Goal: Transaction & Acquisition: Obtain resource

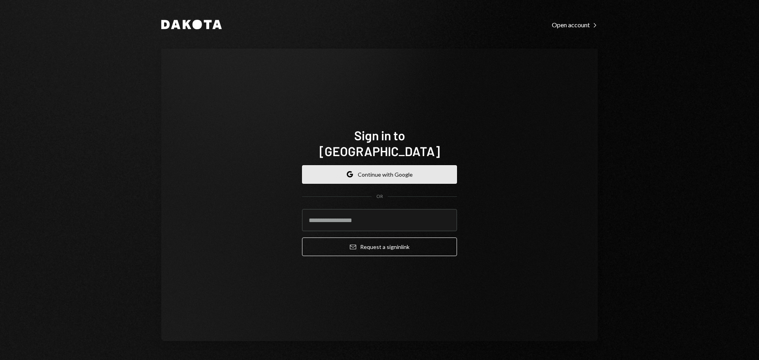
click at [373, 166] on button "Google Continue with Google" at bounding box center [379, 174] width 155 height 19
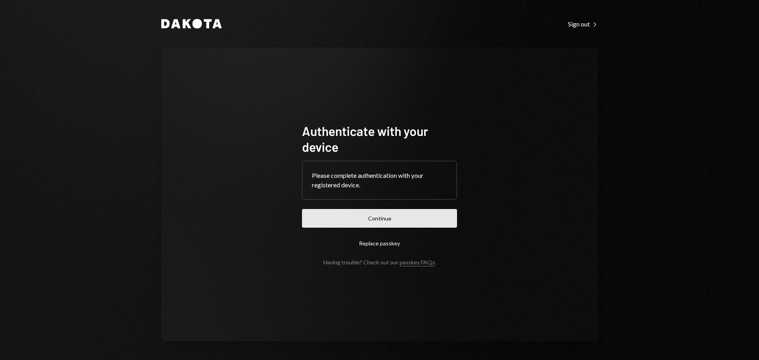
click at [417, 224] on button "Continue" at bounding box center [379, 218] width 155 height 19
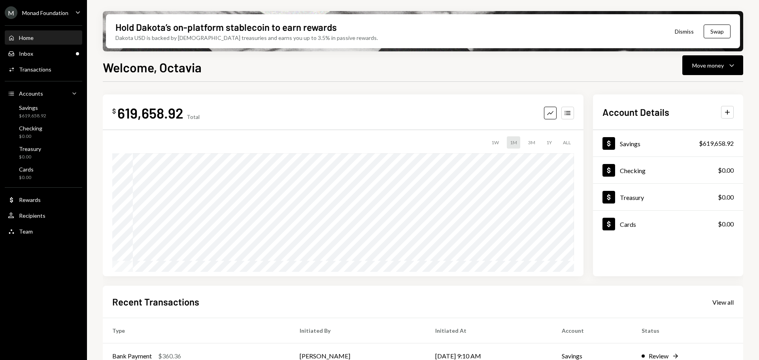
click at [68, 8] on div "M Monad Foundation" at bounding box center [37, 12] width 64 height 13
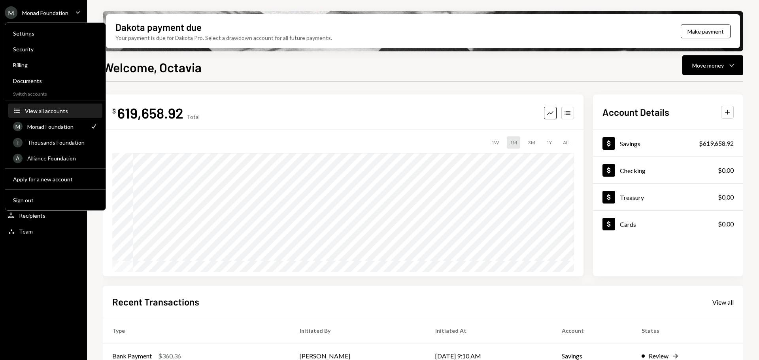
click at [52, 111] on div "View all accounts" at bounding box center [61, 111] width 73 height 7
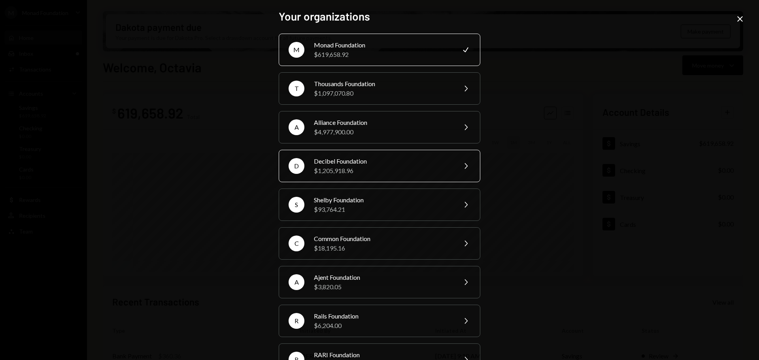
click at [354, 163] on div "Decibel Foundation" at bounding box center [383, 161] width 138 height 9
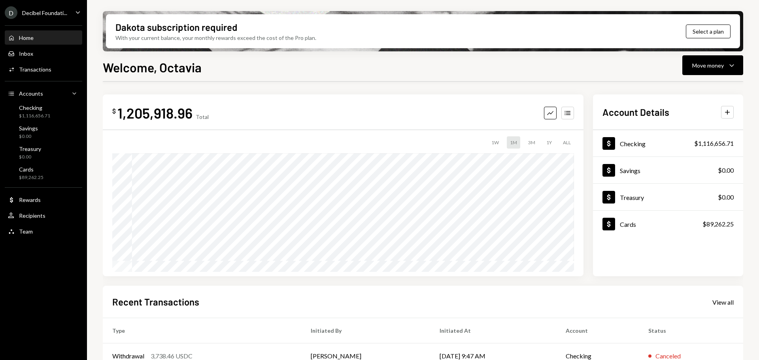
scroll to position [117, 0]
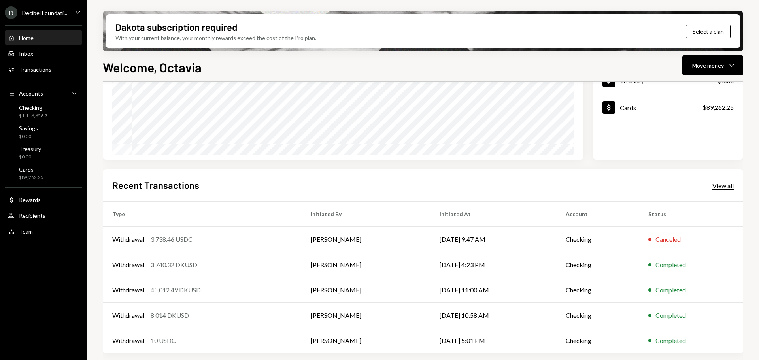
click at [734, 183] on div "View all" at bounding box center [723, 186] width 21 height 8
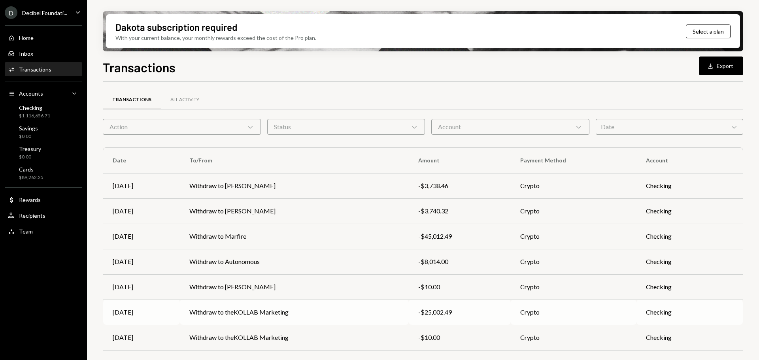
scroll to position [90, 0]
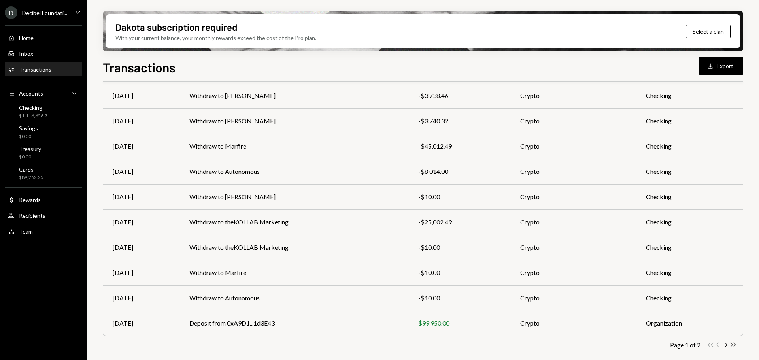
click at [733, 344] on icon "Double Arrow Right" at bounding box center [734, 345] width 8 height 8
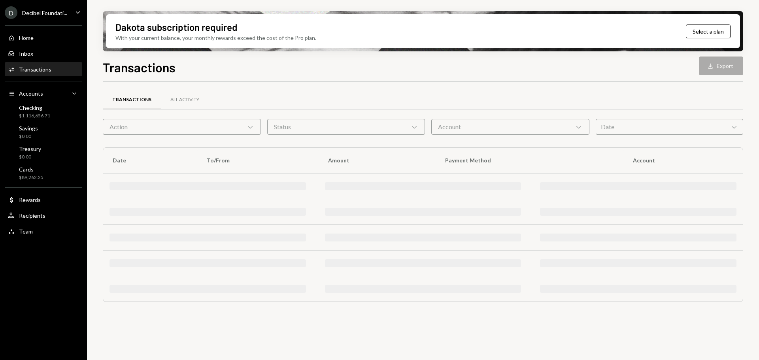
scroll to position [0, 0]
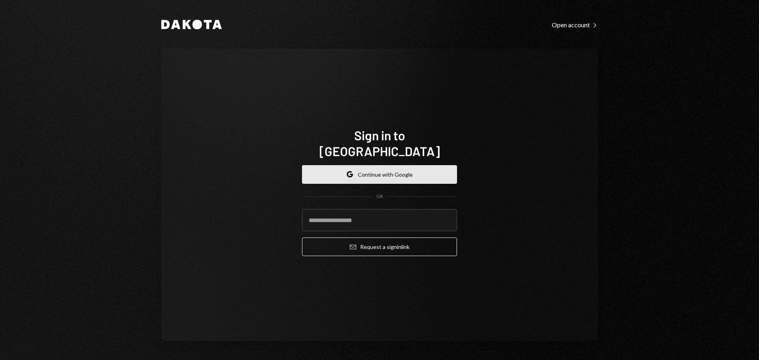
click at [394, 166] on button "Google Continue with Google" at bounding box center [379, 174] width 155 height 19
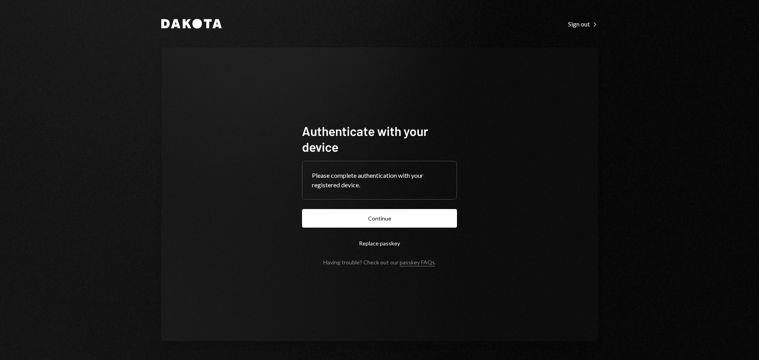
drag, startPoint x: 410, startPoint y: 221, endPoint x: 250, endPoint y: 235, distance: 160.0
click at [409, 221] on button "Continue" at bounding box center [379, 218] width 155 height 19
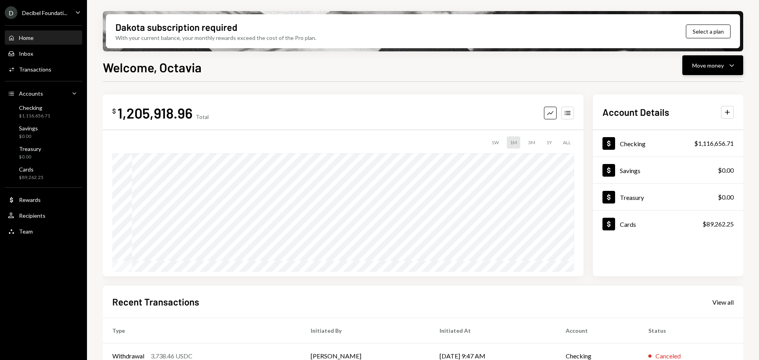
click at [723, 64] on div "Move money" at bounding box center [708, 65] width 32 height 8
click at [696, 90] on div "Send" at bounding box center [707, 89] width 58 height 8
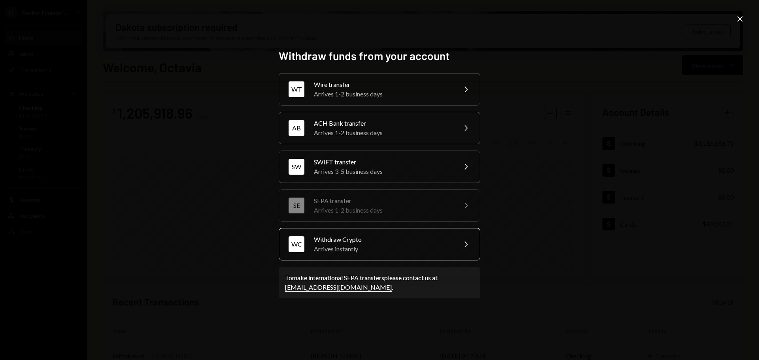
click at [444, 238] on div "Withdraw Crypto" at bounding box center [383, 239] width 138 height 9
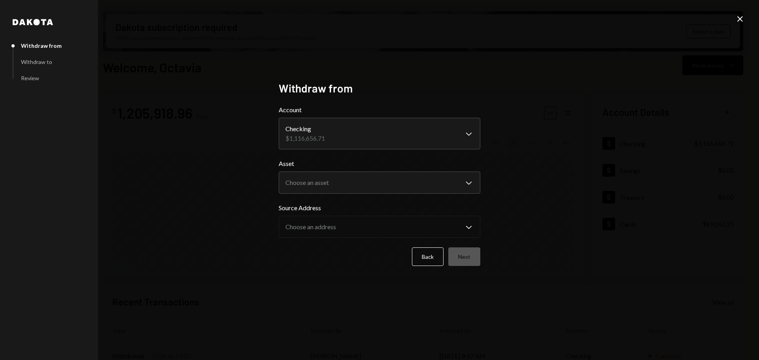
click at [744, 11] on div "**********" at bounding box center [379, 180] width 759 height 360
click at [740, 20] on icon "Close" at bounding box center [740, 18] width 9 height 9
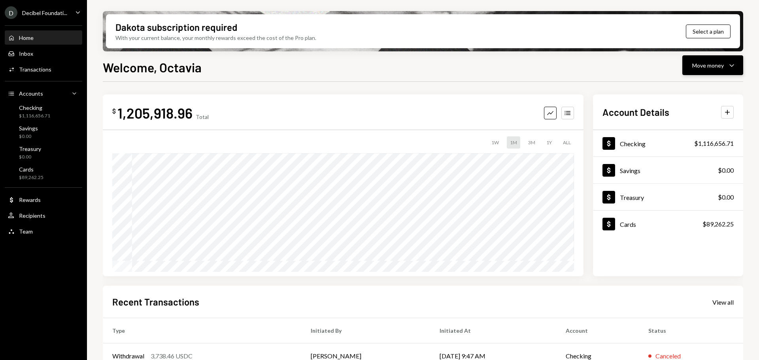
click at [723, 64] on div "Move money" at bounding box center [708, 65] width 32 height 8
click at [697, 127] on div "Deposit" at bounding box center [707, 125] width 58 height 8
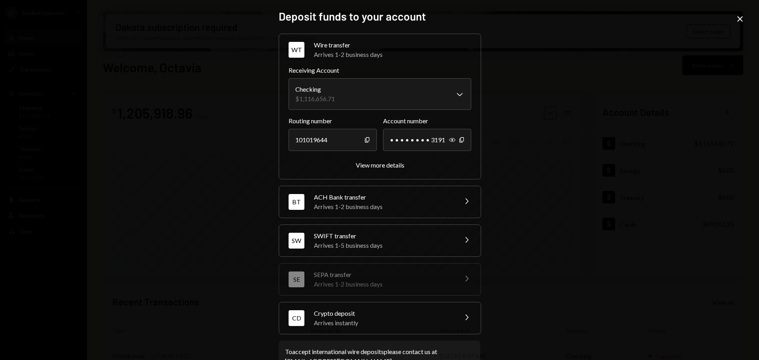
scroll to position [25, 0]
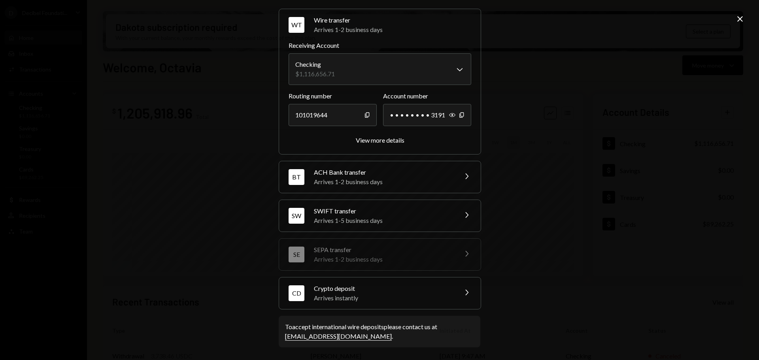
click at [373, 290] on div "Crypto deposit" at bounding box center [383, 288] width 138 height 9
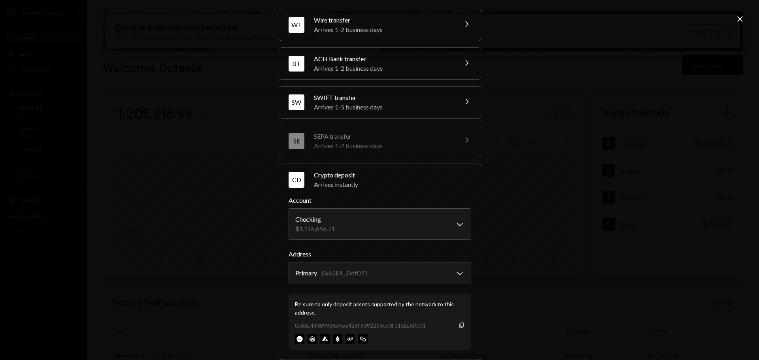
click at [459, 324] on icon "Copy" at bounding box center [462, 325] width 6 height 6
drag, startPoint x: 738, startPoint y: 21, endPoint x: 690, endPoint y: 20, distance: 47.9
click at [738, 21] on icon at bounding box center [741, 19] width 6 height 6
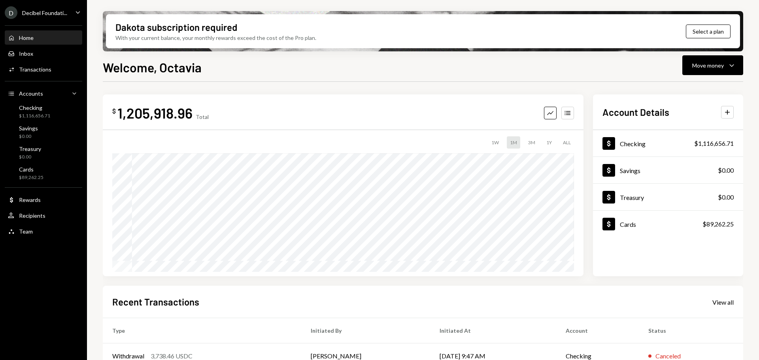
click at [75, 10] on icon "Caret Down" at bounding box center [78, 12] width 9 height 9
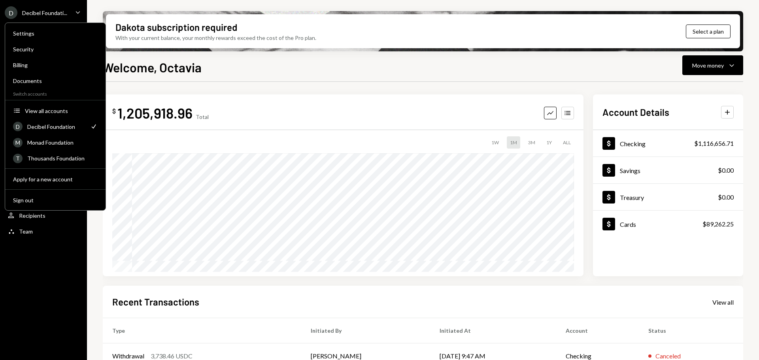
click at [31, 102] on div "Settings Security Billing Documents Switch accounts Accounts View all accounts …" at bounding box center [55, 117] width 101 height 188
click at [31, 112] on div "View all accounts" at bounding box center [61, 111] width 73 height 7
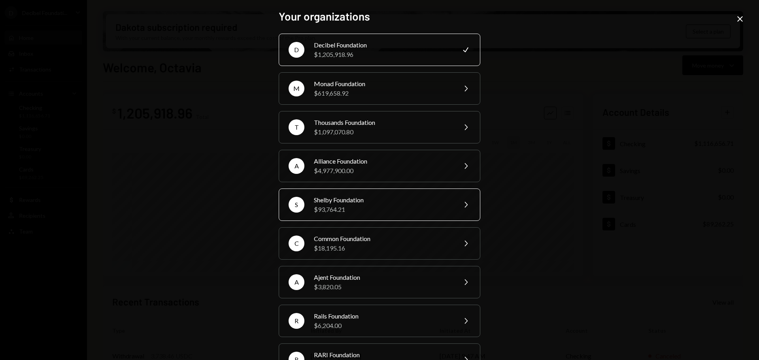
click at [369, 200] on div "Shelby Foundation" at bounding box center [383, 199] width 138 height 9
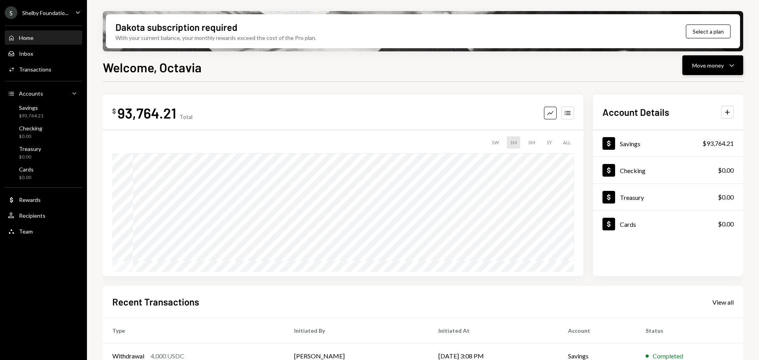
click at [728, 63] on icon "Caret Down" at bounding box center [731, 65] width 9 height 9
click at [692, 123] on div "Deposit" at bounding box center [707, 125] width 58 height 8
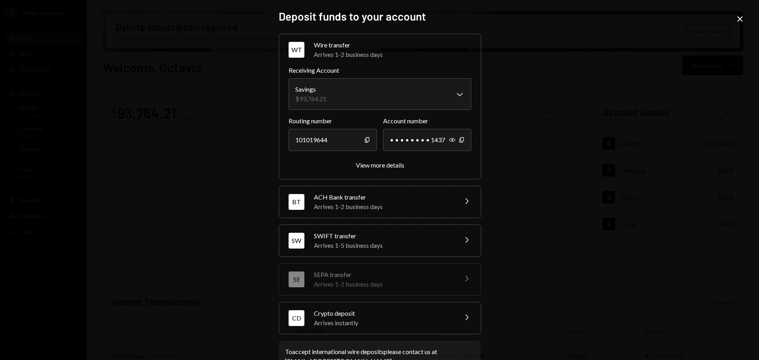
click at [377, 316] on div "Crypto deposit" at bounding box center [383, 313] width 138 height 9
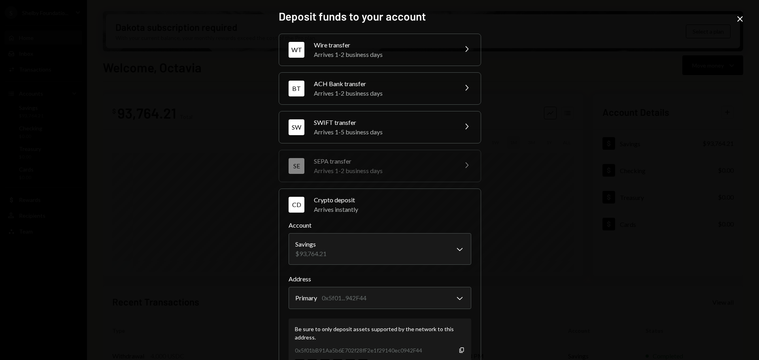
scroll to position [76, 0]
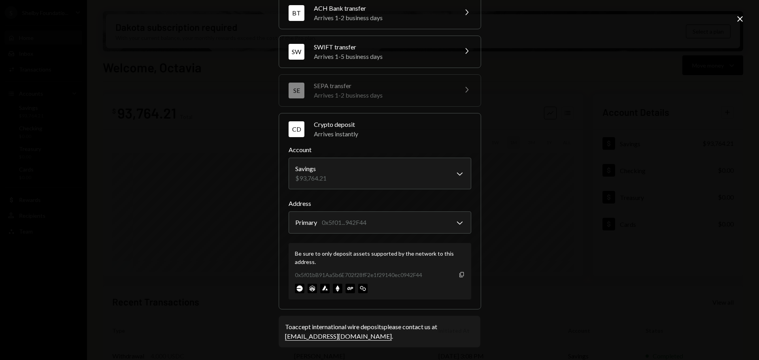
click at [460, 274] on icon "Copy" at bounding box center [462, 275] width 6 height 6
click at [658, 228] on div "**********" at bounding box center [379, 180] width 759 height 360
click at [739, 18] on icon at bounding box center [741, 19] width 6 height 6
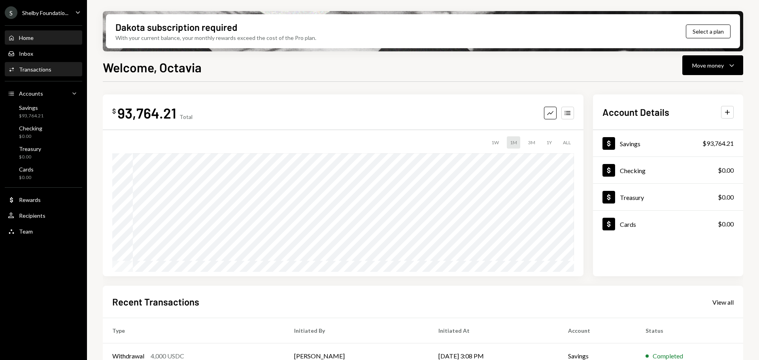
click at [33, 68] on div "Transactions" at bounding box center [35, 69] width 32 height 7
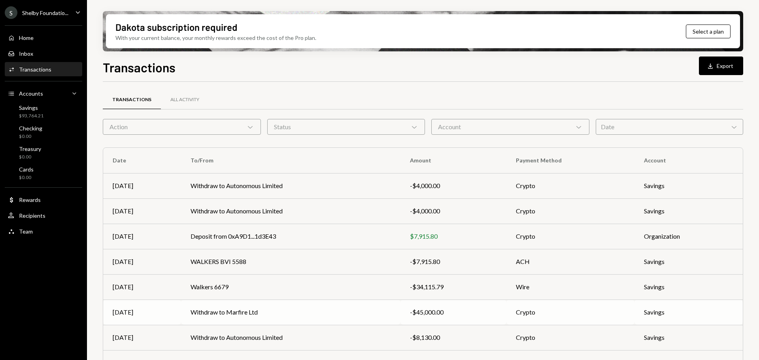
scroll to position [48, 0]
